Goal: Information Seeking & Learning: Learn about a topic

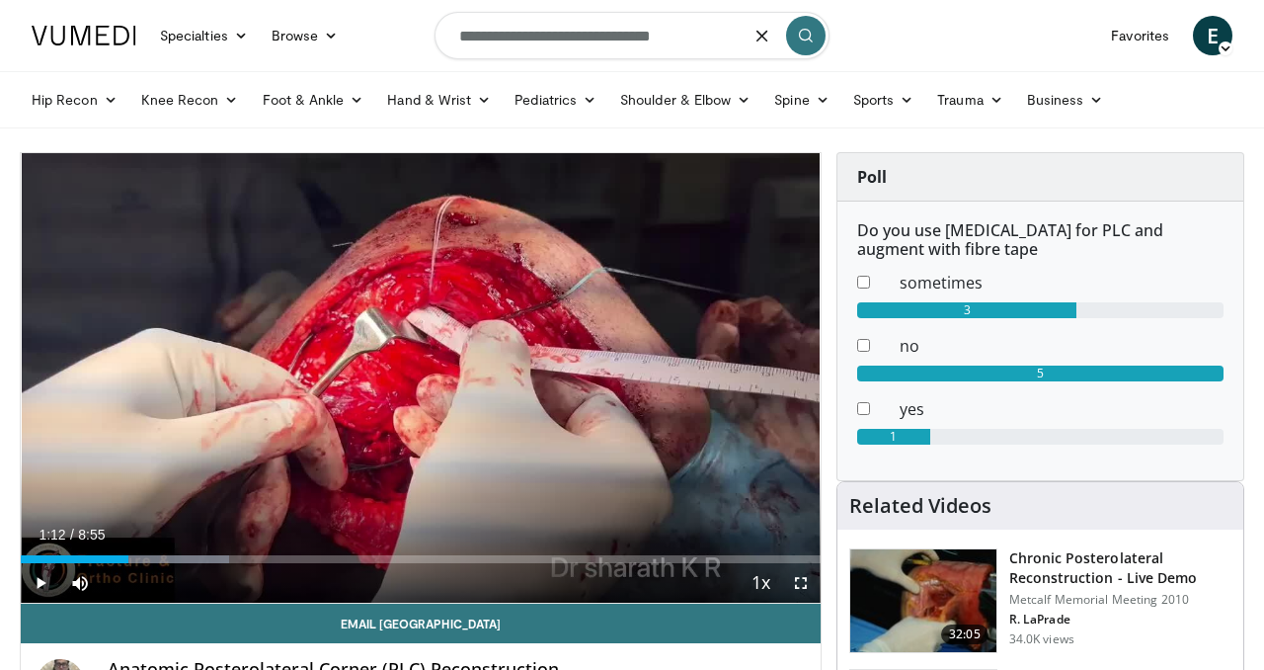
type input "**********"
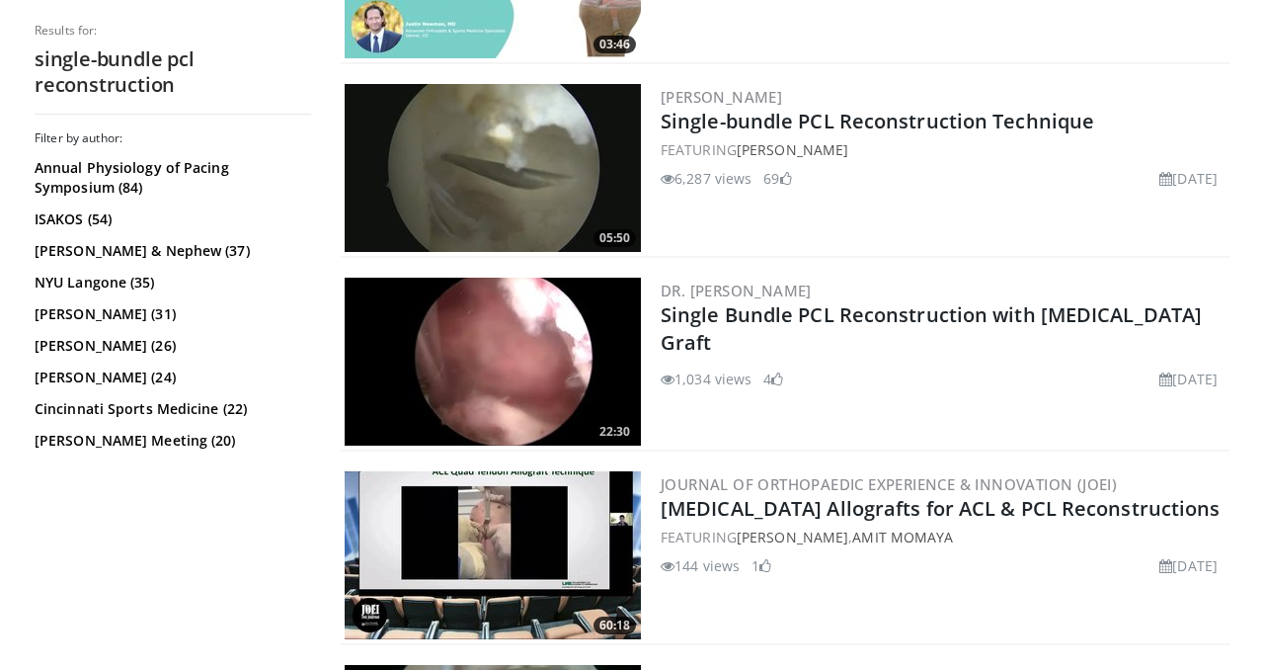
scroll to position [1277, 0]
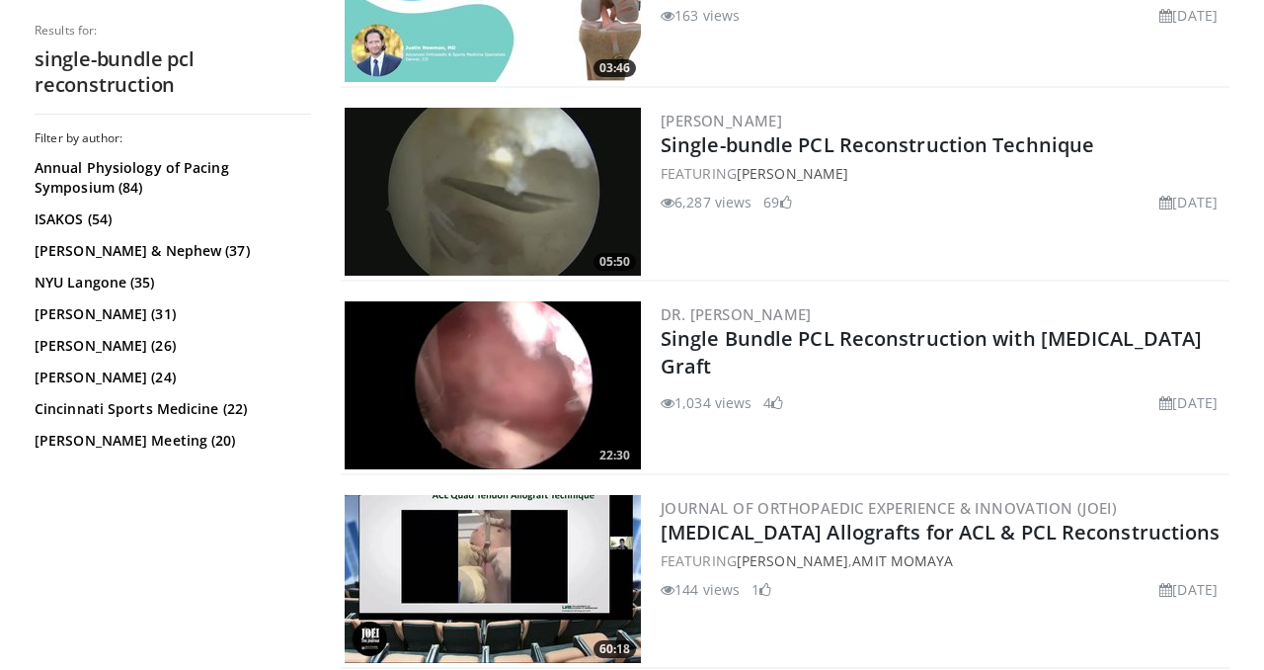
click at [481, 205] on img at bounding box center [493, 192] width 296 height 168
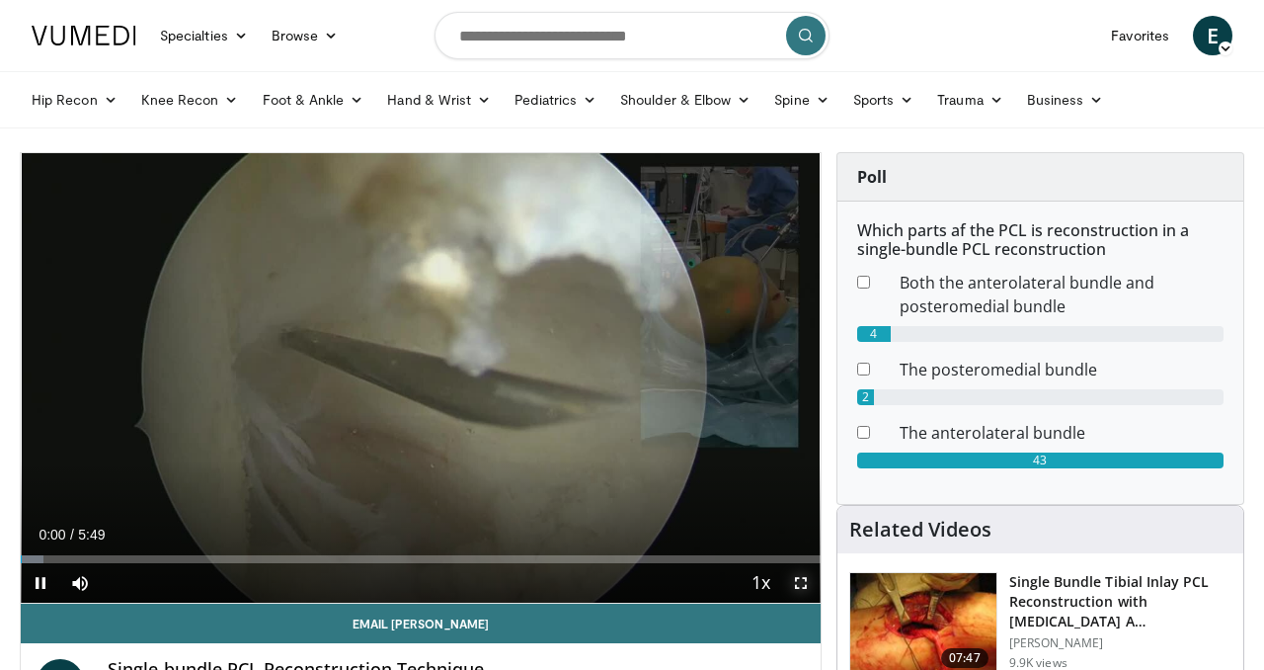
click at [800, 587] on span "Video Player" at bounding box center [800, 582] width 39 height 39
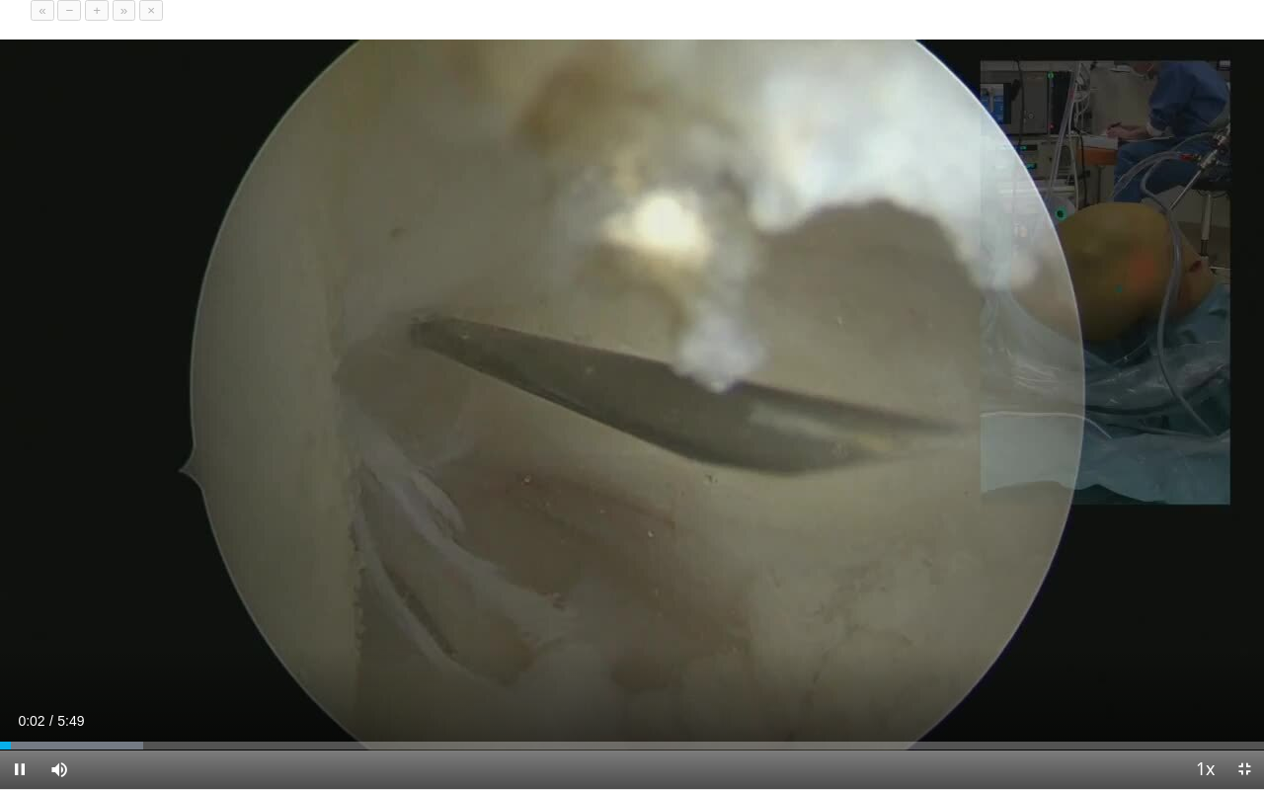
click at [109, 21] on button "+" at bounding box center [97, 10] width 24 height 21
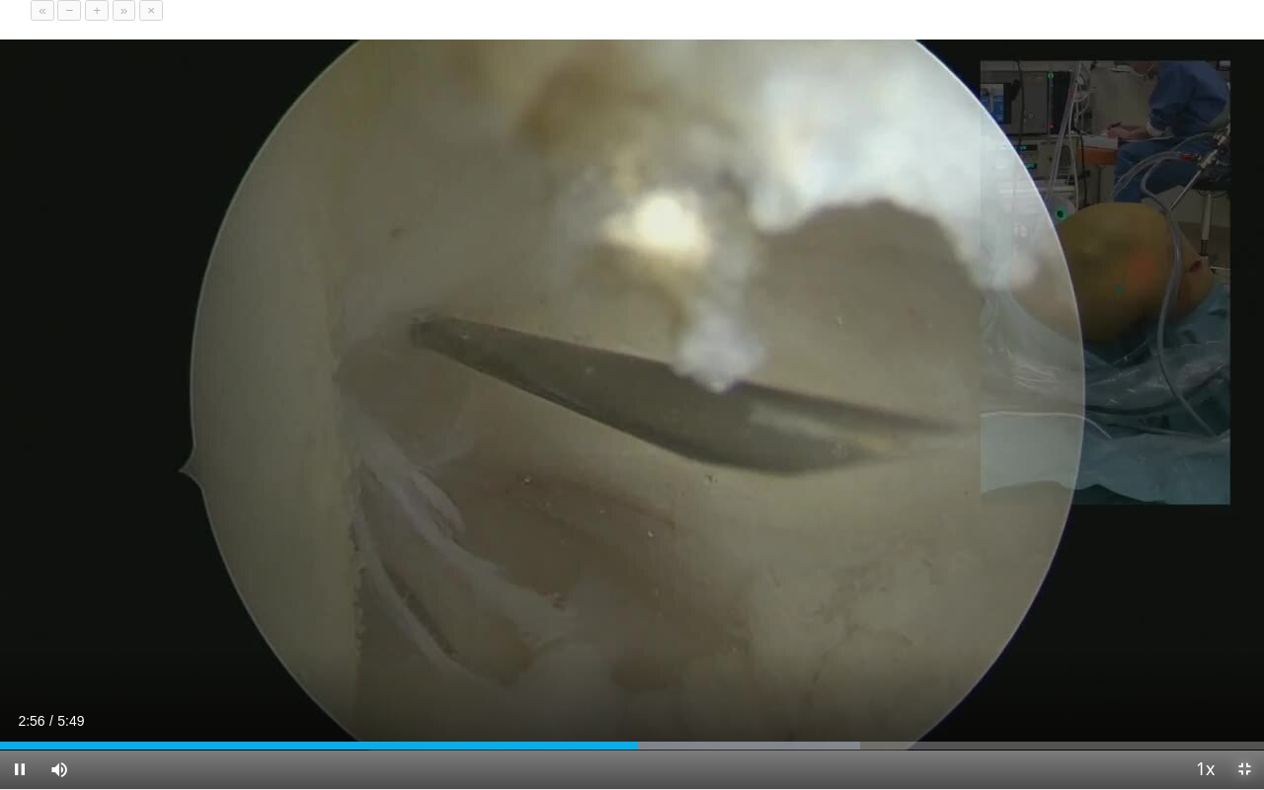
click at [1257, 669] on span "Video Player" at bounding box center [1243, 769] width 39 height 39
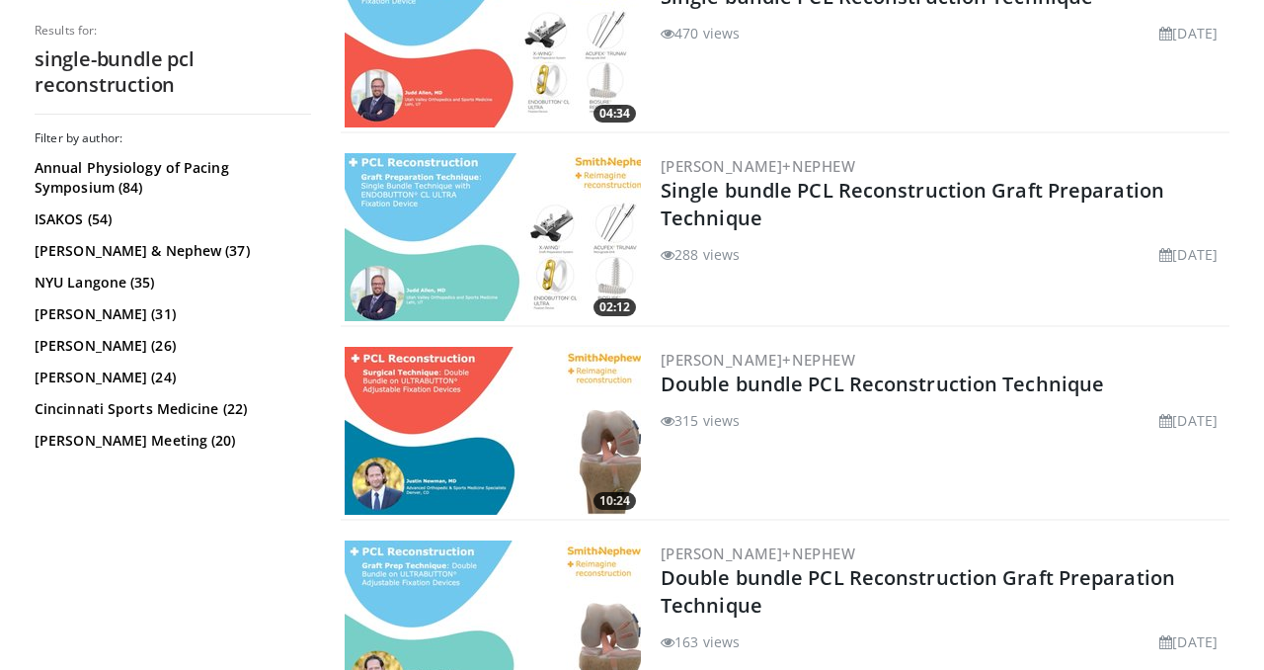
scroll to position [648, 0]
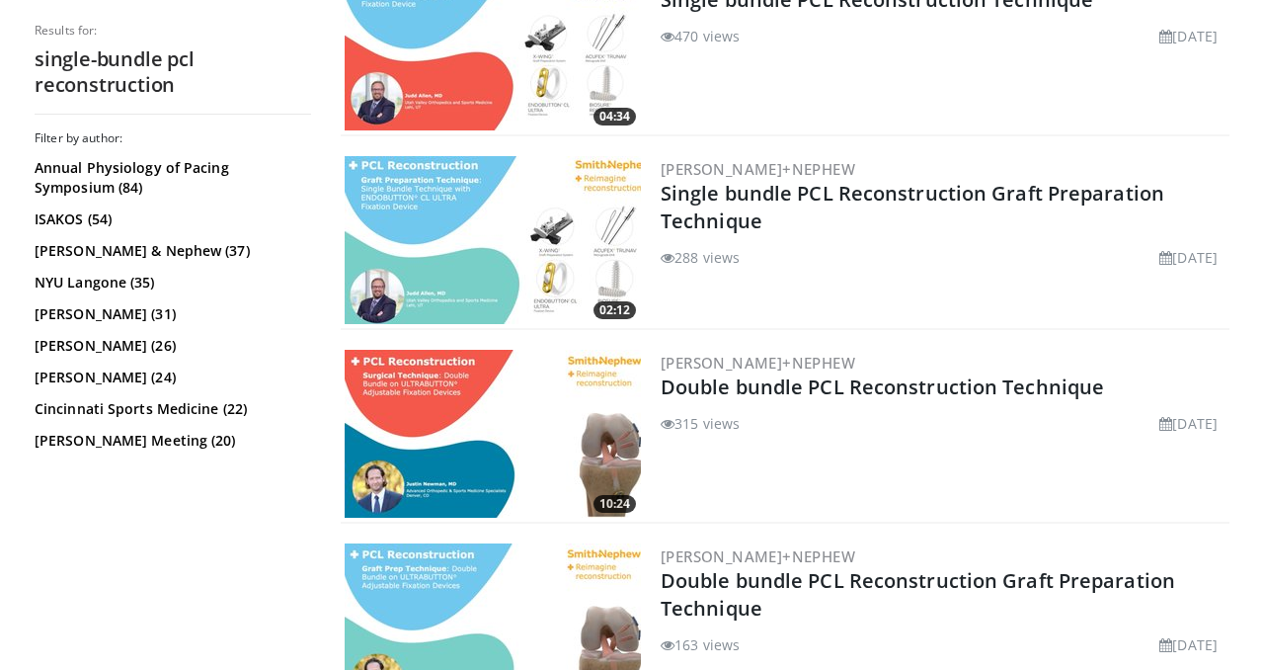
click at [462, 218] on img at bounding box center [493, 240] width 296 height 168
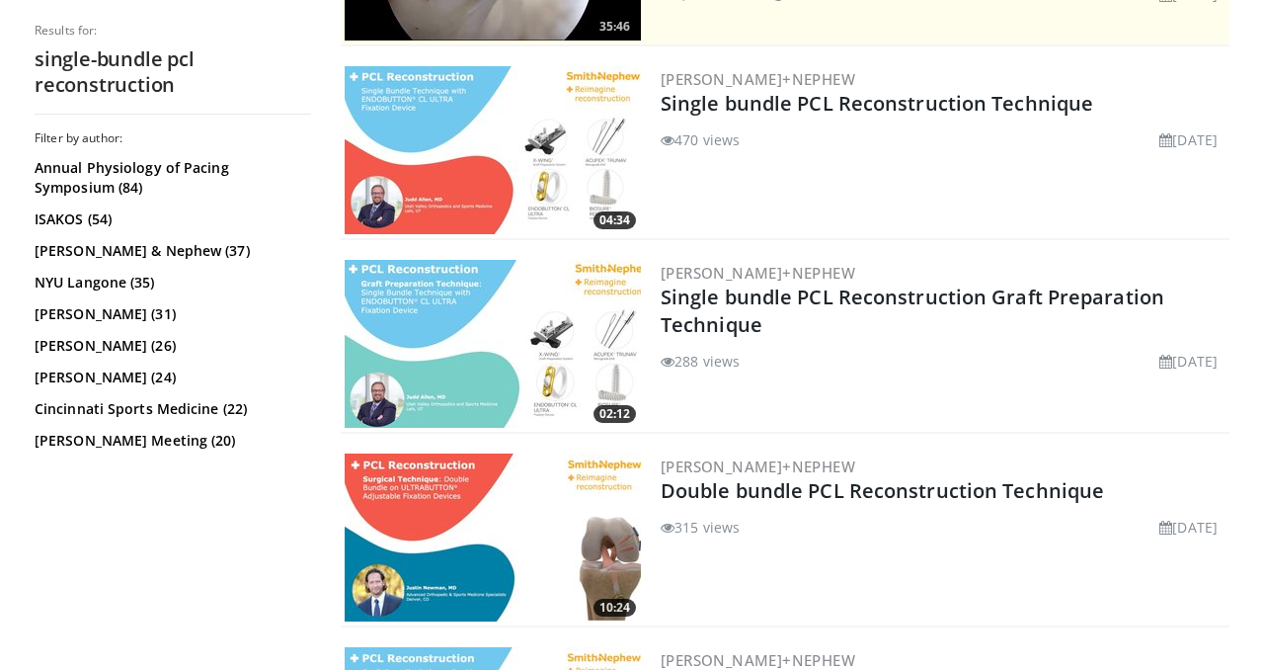
scroll to position [543, 0]
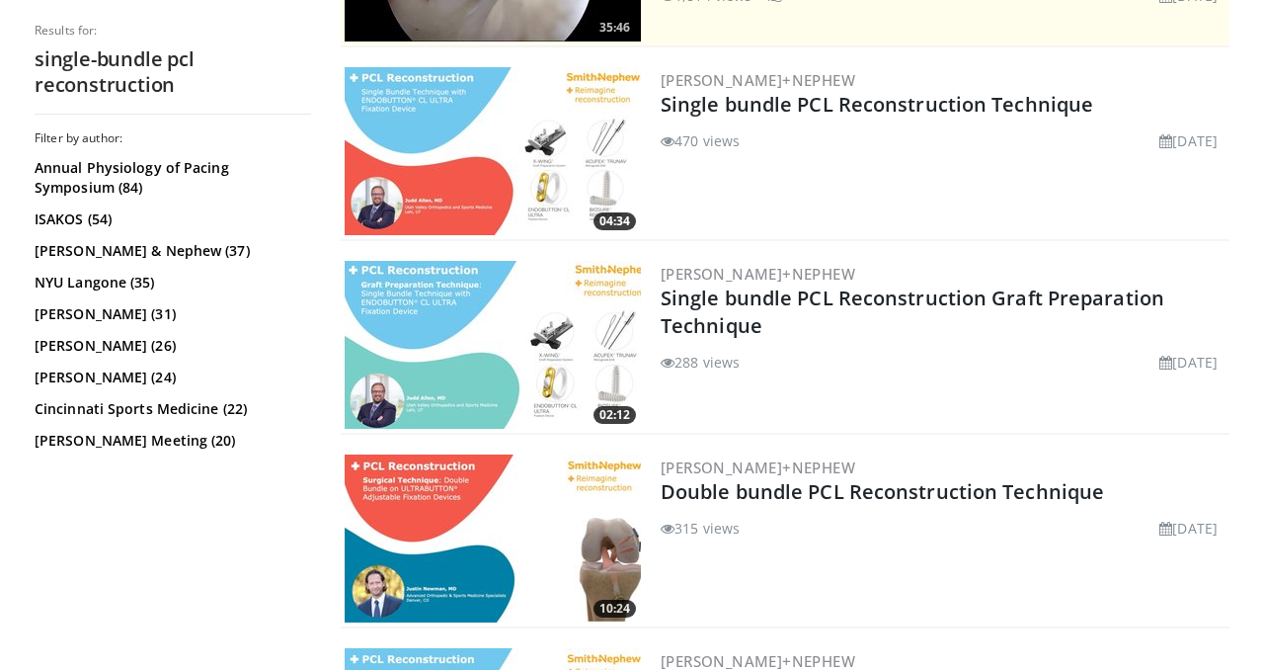
click at [472, 195] on img at bounding box center [493, 151] width 296 height 168
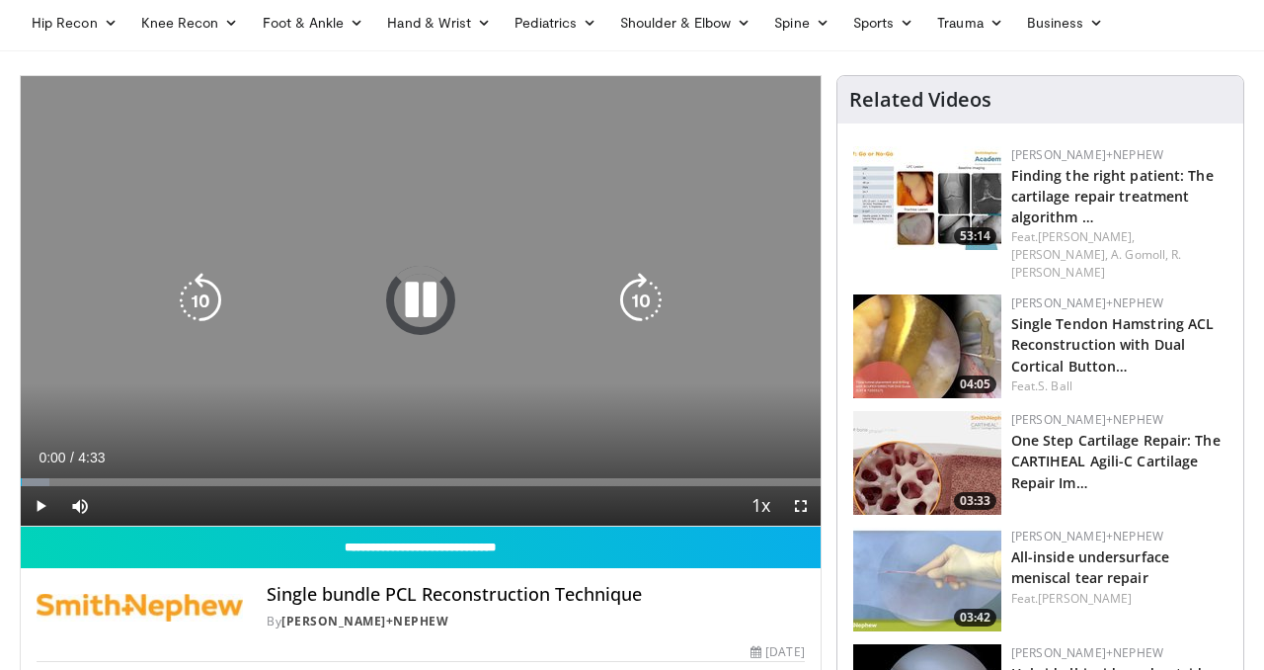
scroll to position [140, 0]
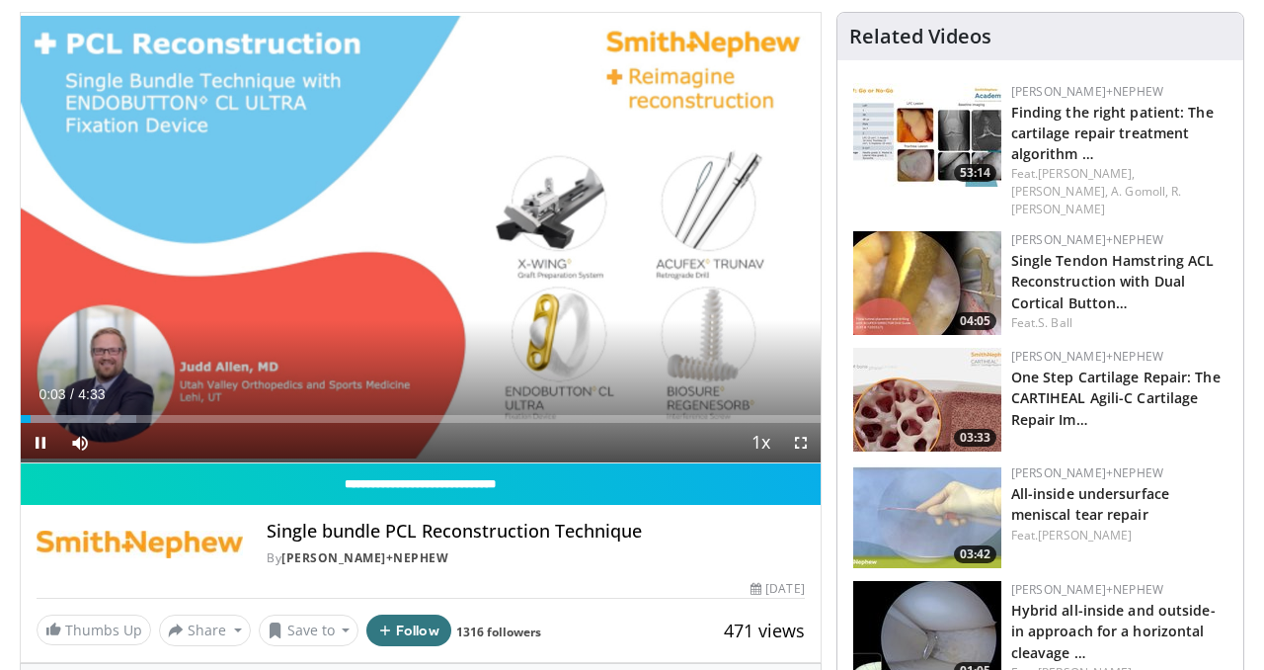
click at [129, 462] on button "+" at bounding box center [118, 472] width 24 height 21
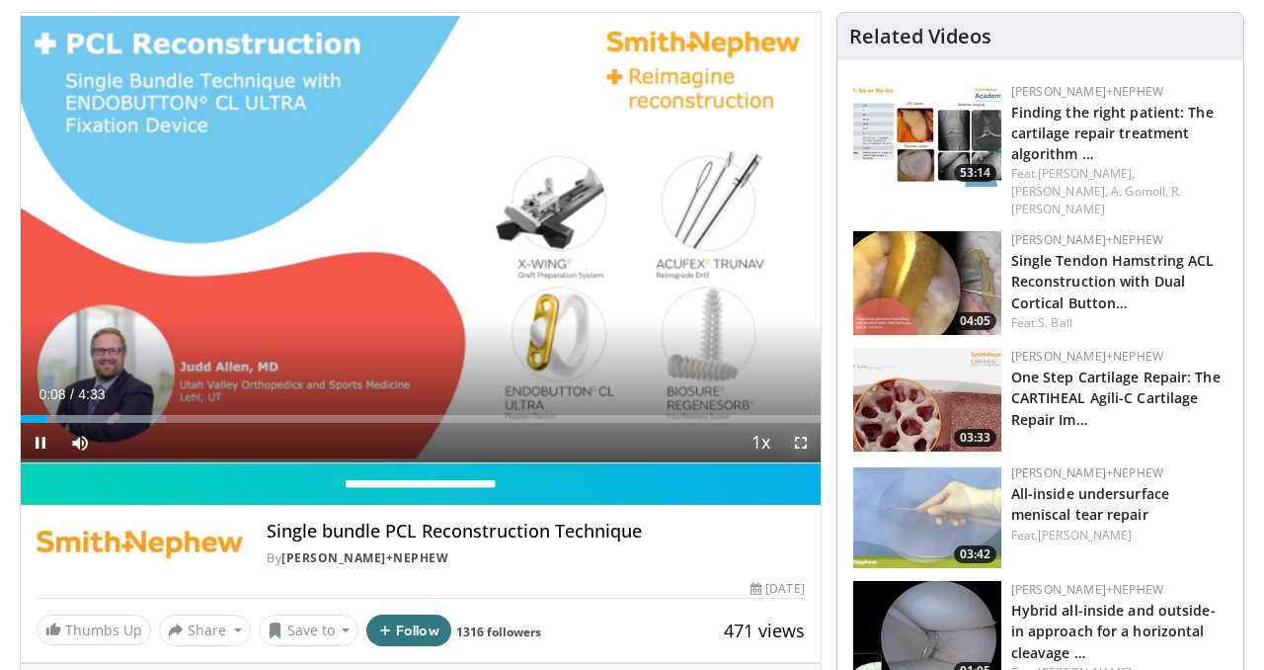
click at [803, 437] on span "Video Player" at bounding box center [800, 442] width 39 height 39
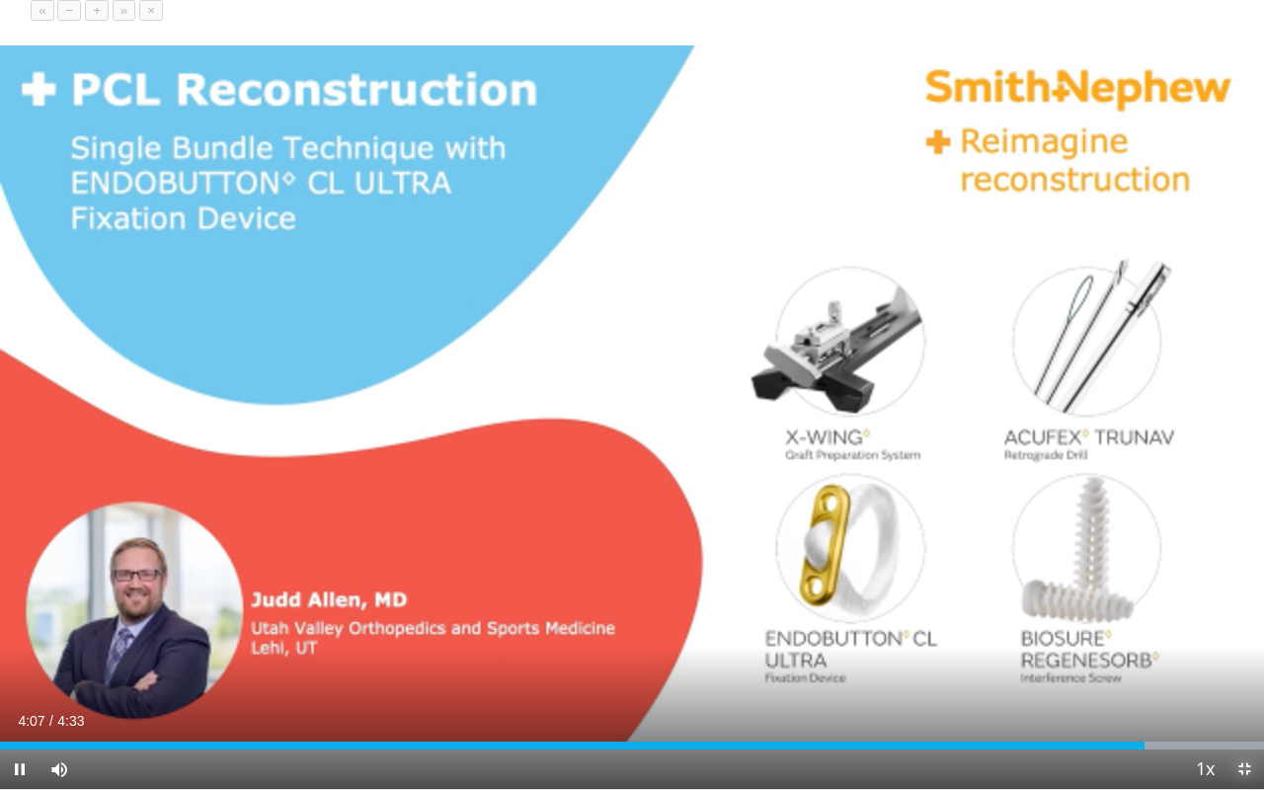
click at [1249, 669] on span "Video Player" at bounding box center [1243, 769] width 39 height 39
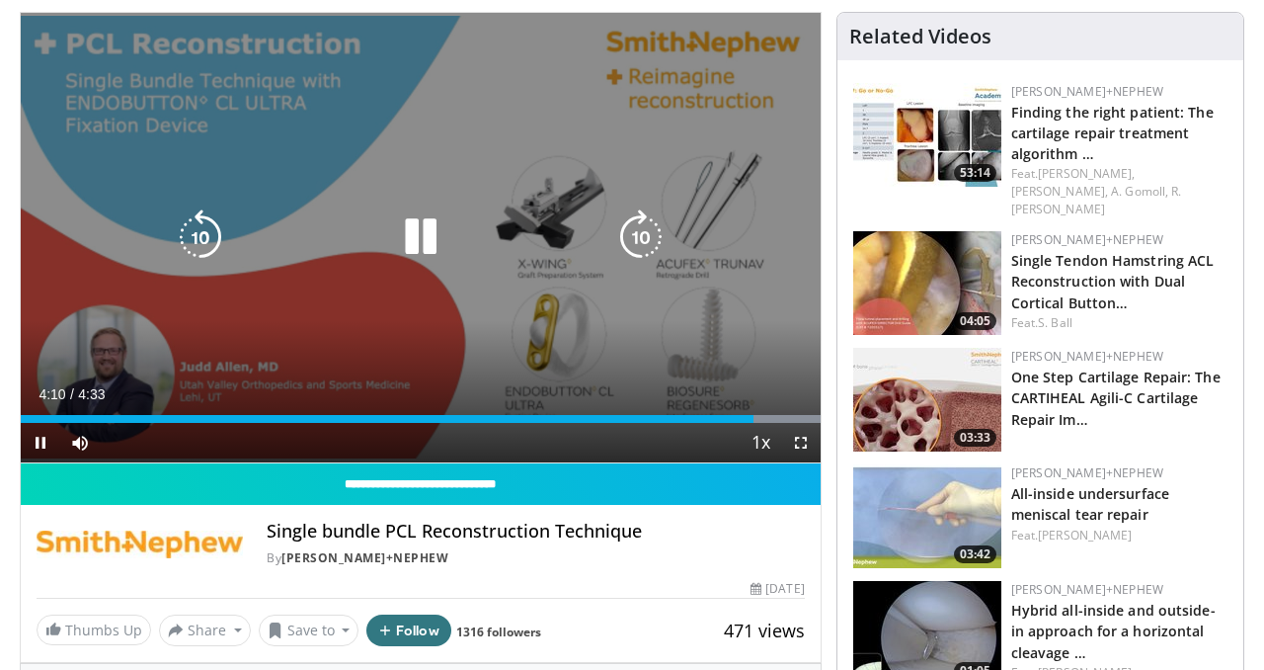
click at [428, 244] on icon "Video Player" at bounding box center [420, 236] width 55 height 55
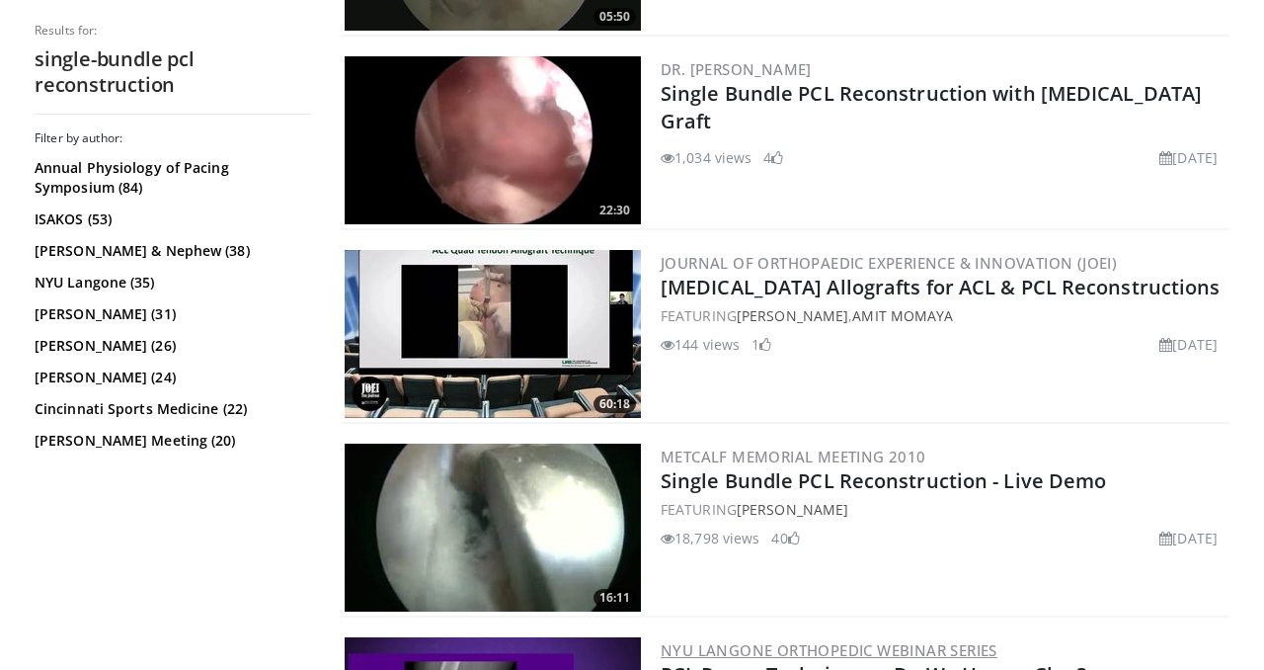
scroll to position [1507, 0]
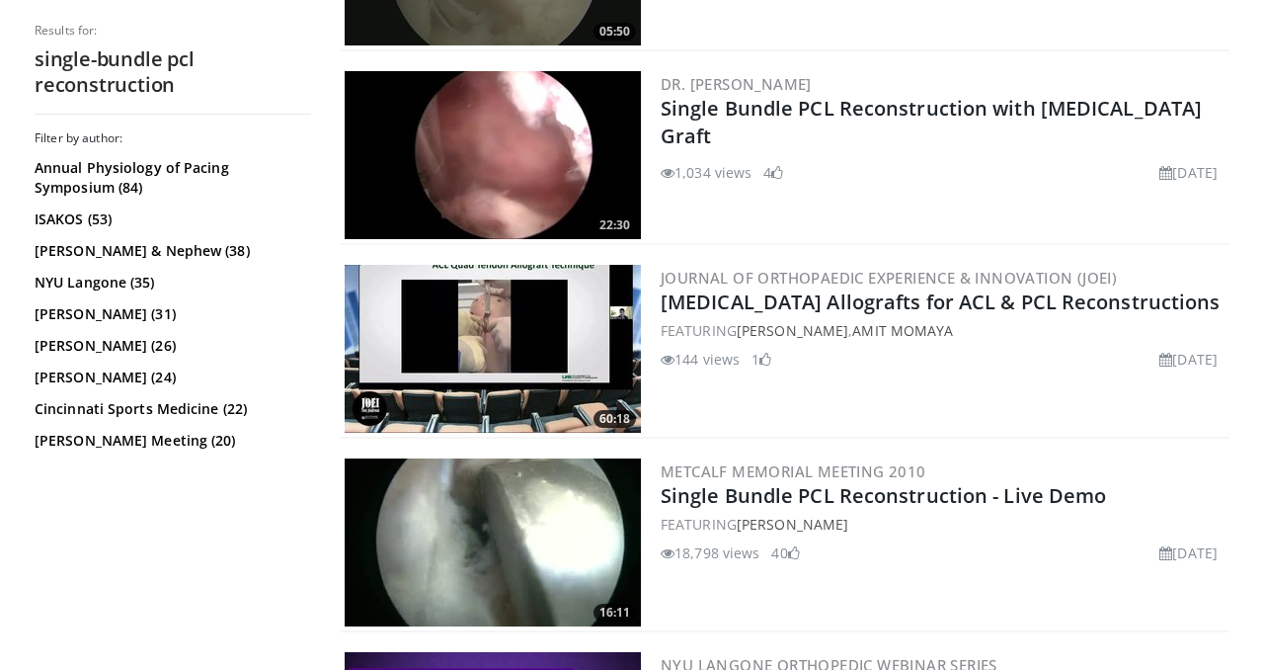
click at [450, 580] on img at bounding box center [493, 542] width 296 height 168
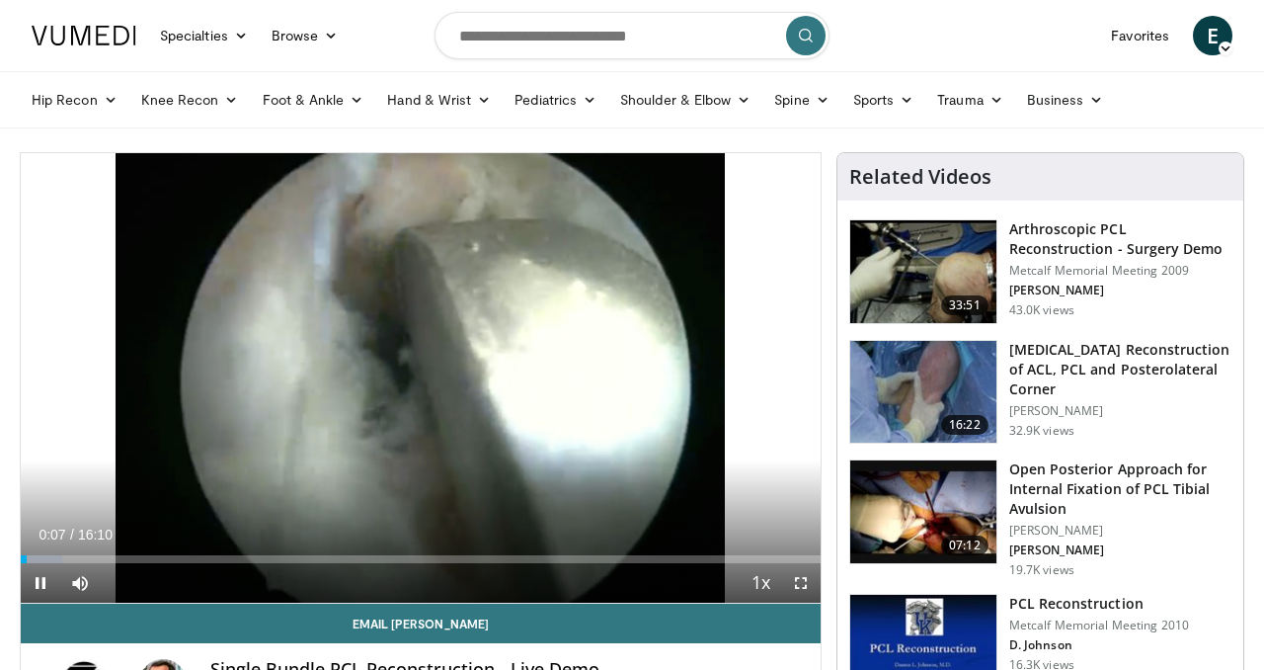
click at [129, 602] on button "+" at bounding box center [118, 612] width 24 height 21
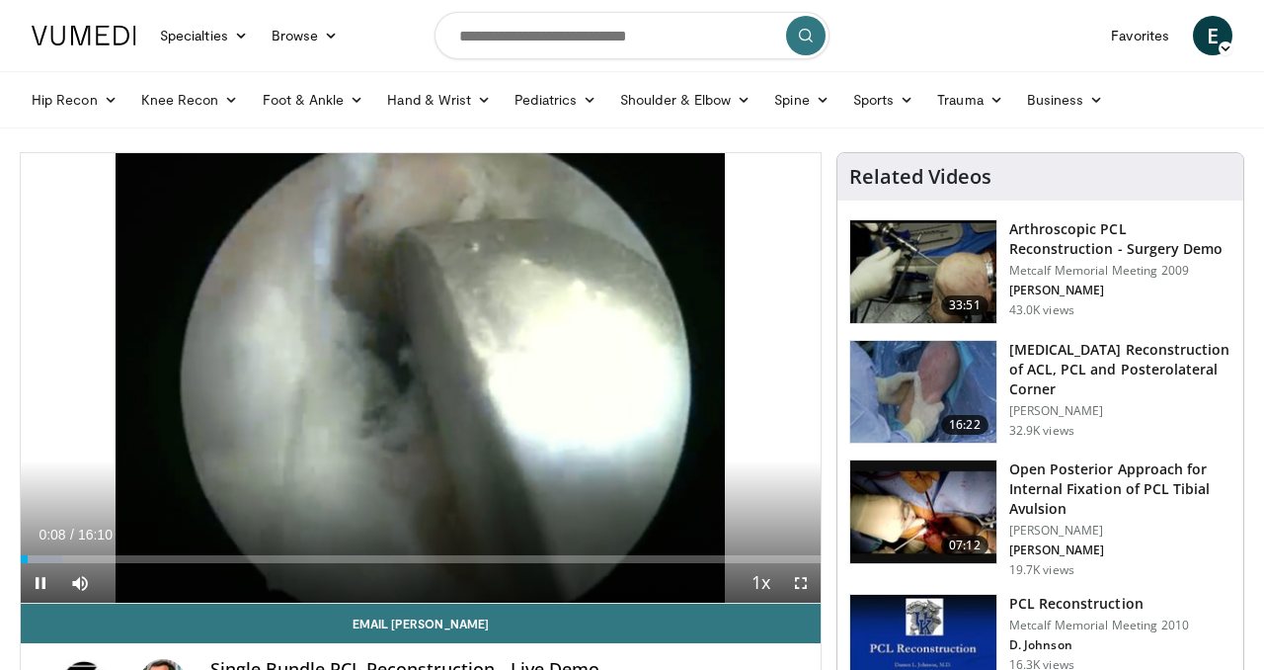
click at [129, 602] on button "+" at bounding box center [118, 612] width 24 height 21
click at [803, 581] on span "Video Player" at bounding box center [800, 582] width 39 height 39
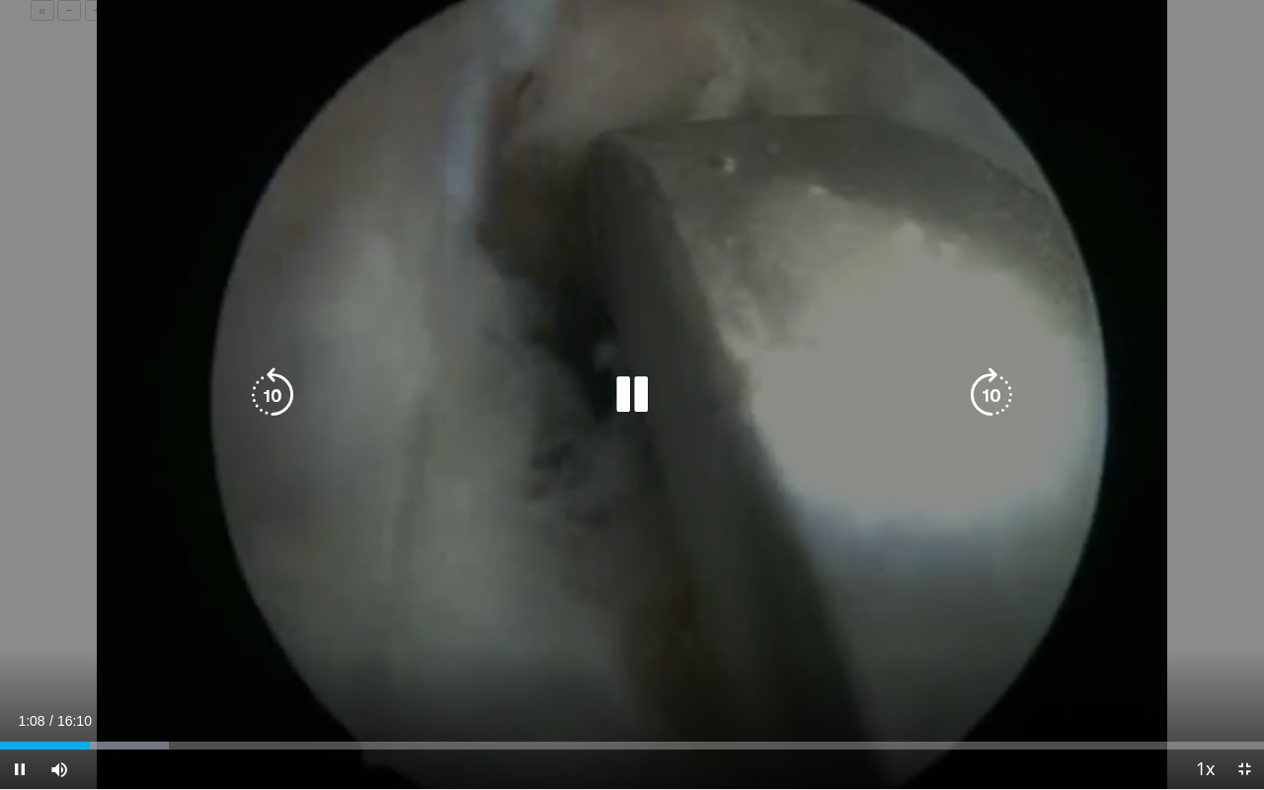
click at [632, 397] on icon "Video Player" at bounding box center [631, 394] width 55 height 55
